Goal: Task Accomplishment & Management: Manage account settings

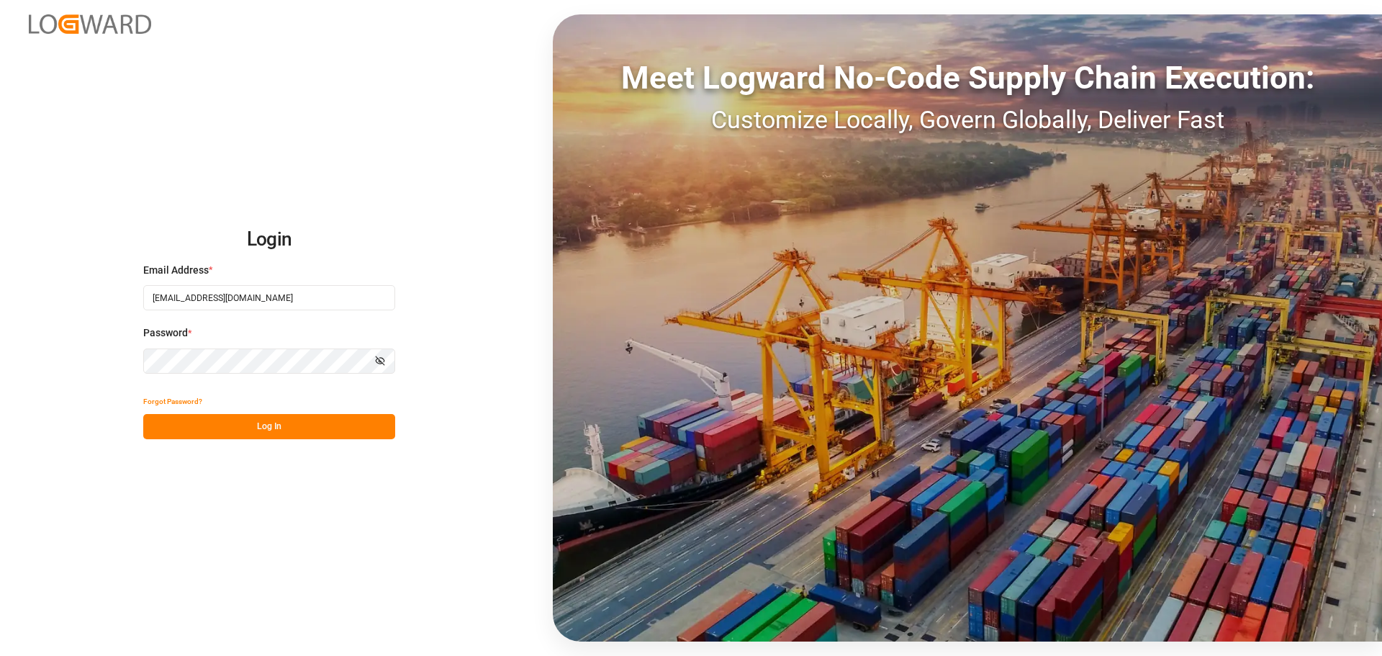
click at [258, 426] on button "Log In" at bounding box center [269, 426] width 252 height 25
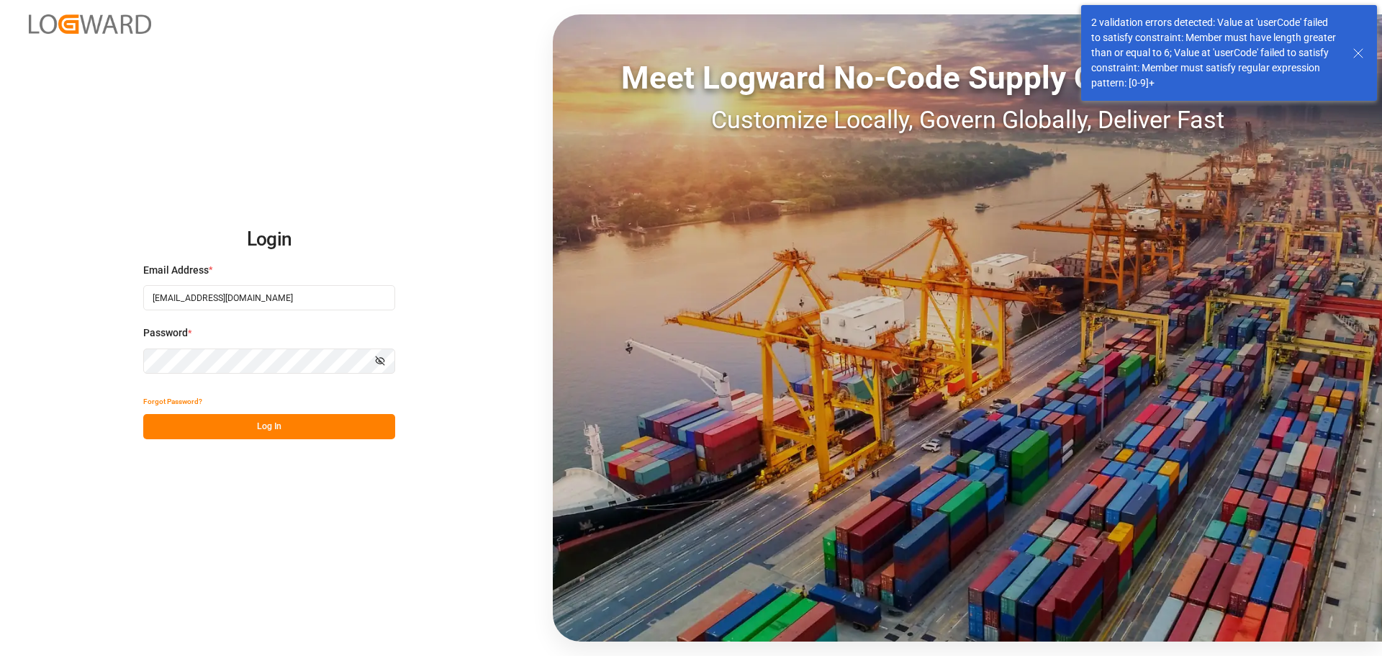
click at [258, 426] on button "Log In" at bounding box center [269, 426] width 252 height 25
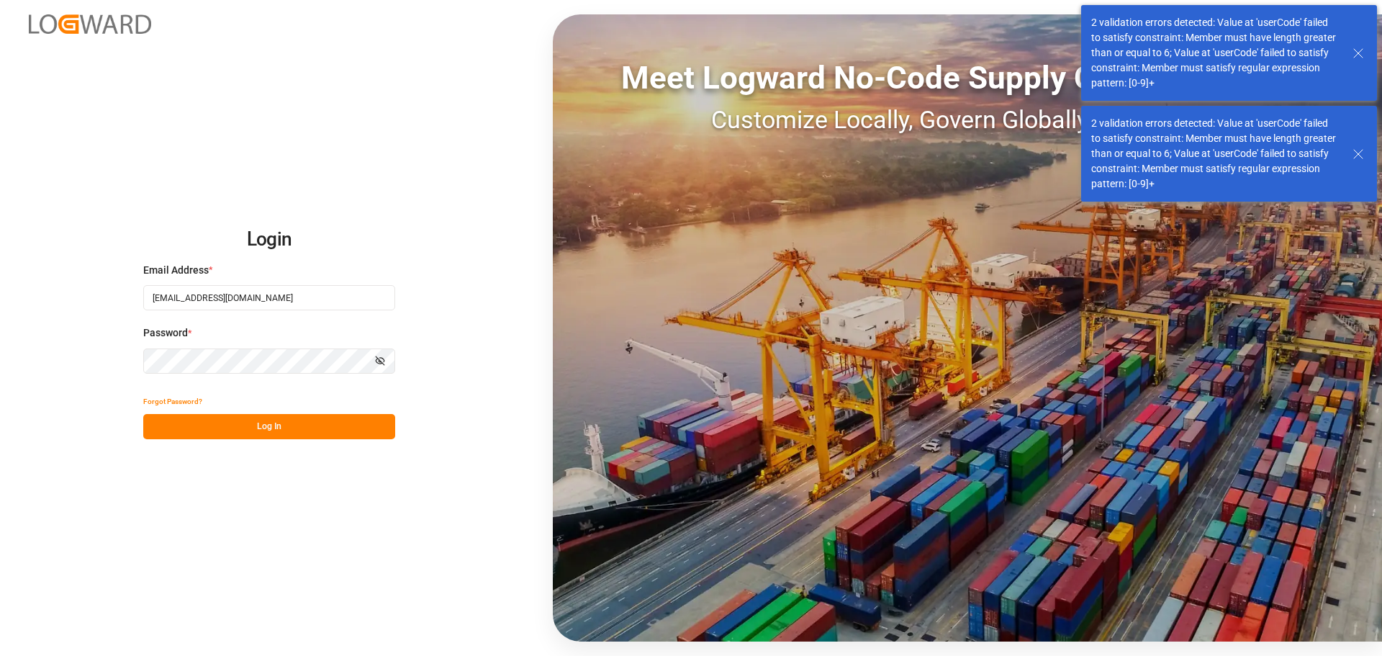
click at [276, 97] on div "Login Email Address * [EMAIL_ADDRESS][DOMAIN_NAME] Password * Show password For…" at bounding box center [691, 328] width 1382 height 656
click at [297, 430] on button "Log In" at bounding box center [269, 426] width 252 height 25
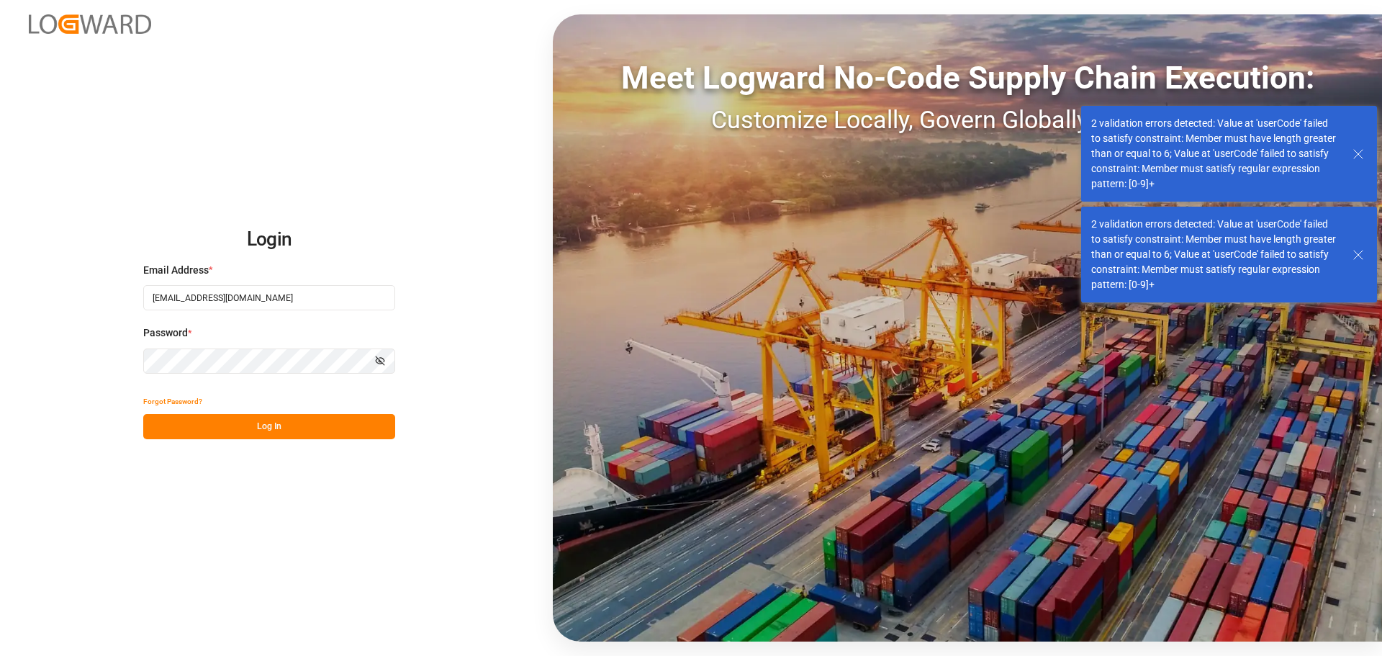
drag, startPoint x: 297, startPoint y: 429, endPoint x: 250, endPoint y: 232, distance: 202.5
click at [297, 427] on button "Log In" at bounding box center [269, 426] width 252 height 25
